Goal: Check status: Check status

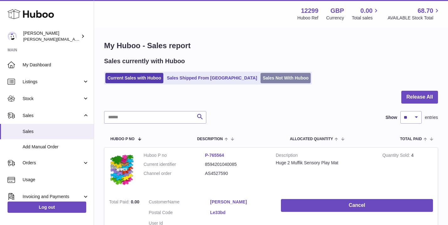
click at [261, 80] on link "Sales Not With Huboo" at bounding box center [286, 78] width 50 height 10
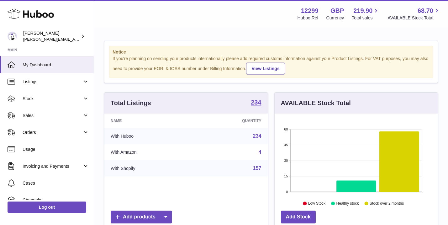
scroll to position [98, 163]
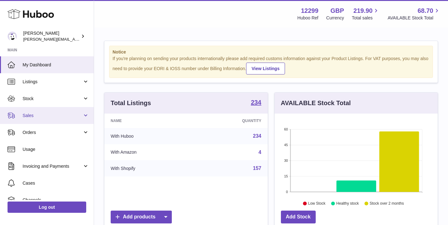
click at [35, 115] on span "Sales" at bounding box center [53, 116] width 60 height 6
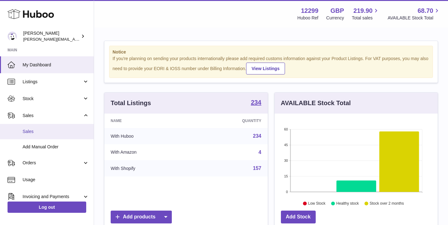
click at [34, 135] on link "Sales" at bounding box center [47, 131] width 94 height 15
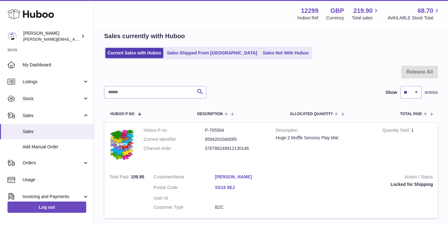
scroll to position [24, 0]
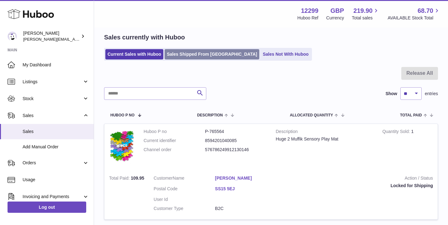
click at [187, 51] on link "Sales Shipped From Huboo" at bounding box center [212, 54] width 95 height 10
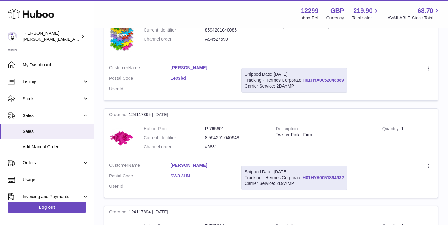
scroll to position [150, 0]
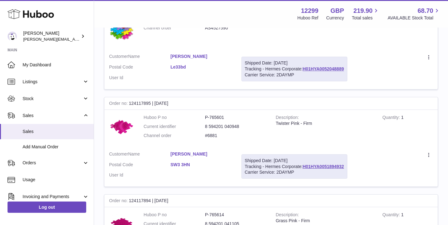
drag, startPoint x: 303, startPoint y: 66, endPoint x: 350, endPoint y: 68, distance: 47.1
click at [350, 68] on td "Shipped Date: 10th Sep 2025 Tracking - Hermes Corporate: H01HYA0052048889 Carri…" at bounding box center [294, 69] width 115 height 40
